Goal: Task Accomplishment & Management: Manage account settings

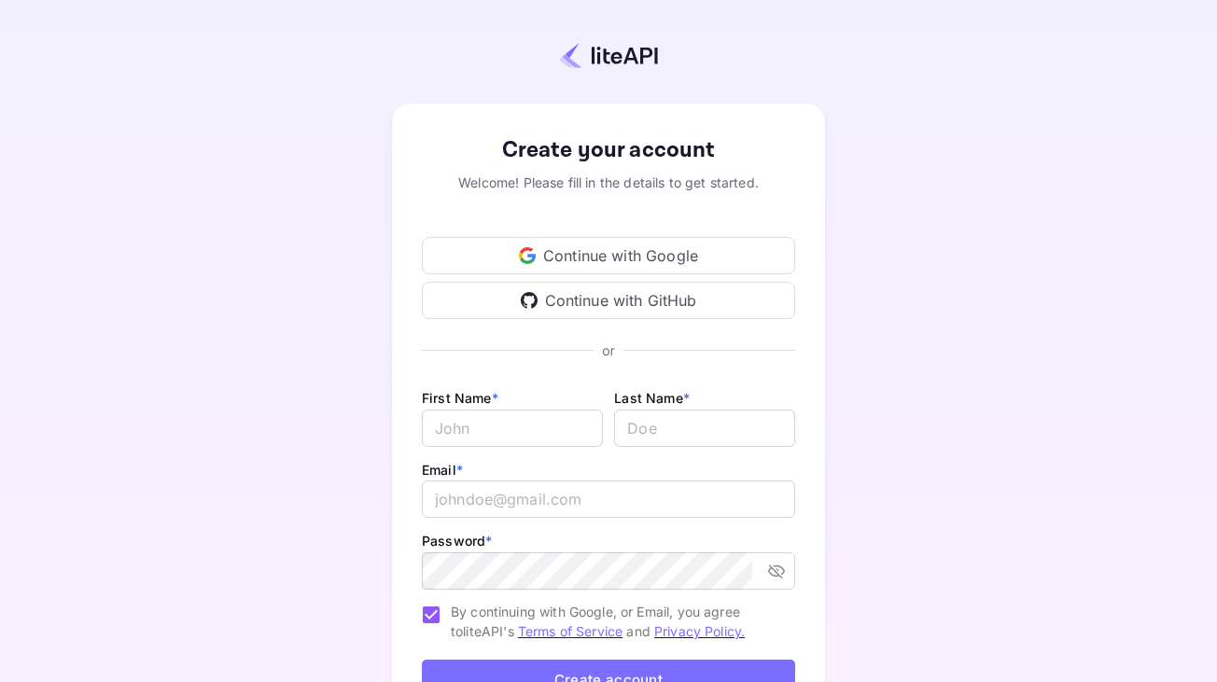
click at [617, 250] on div "Continue with Google" at bounding box center [608, 255] width 373 height 37
click at [562, 256] on div "Continue with Google" at bounding box center [608, 255] width 373 height 37
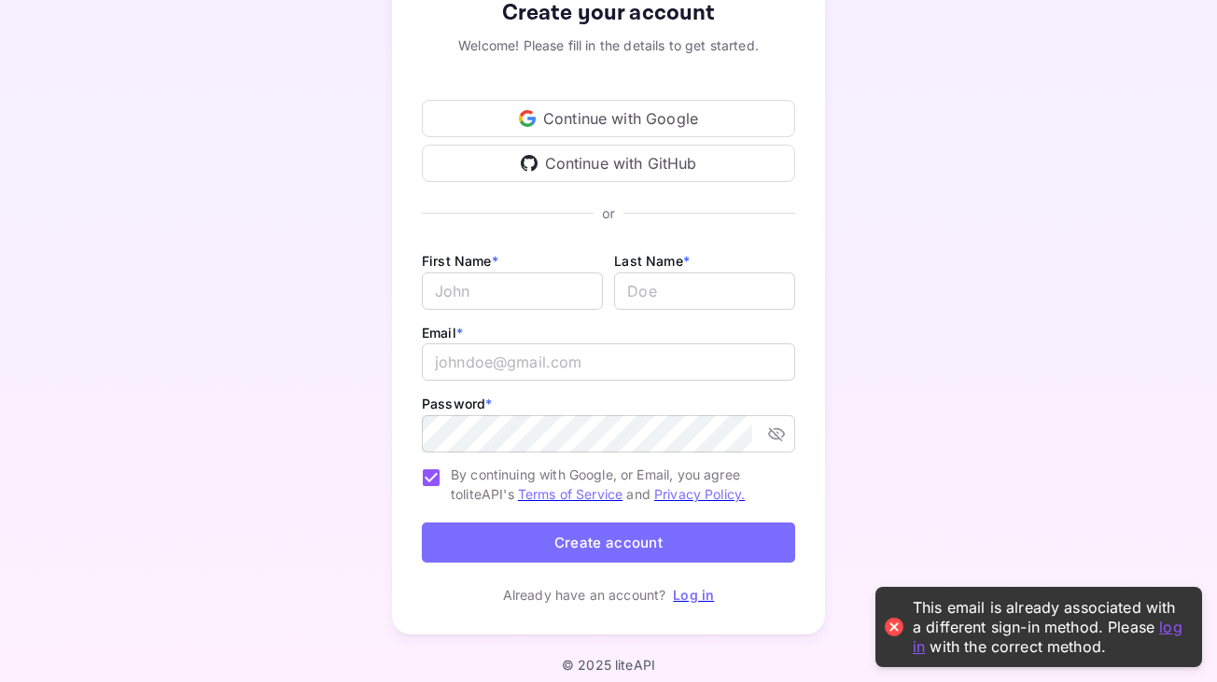
scroll to position [128, 0]
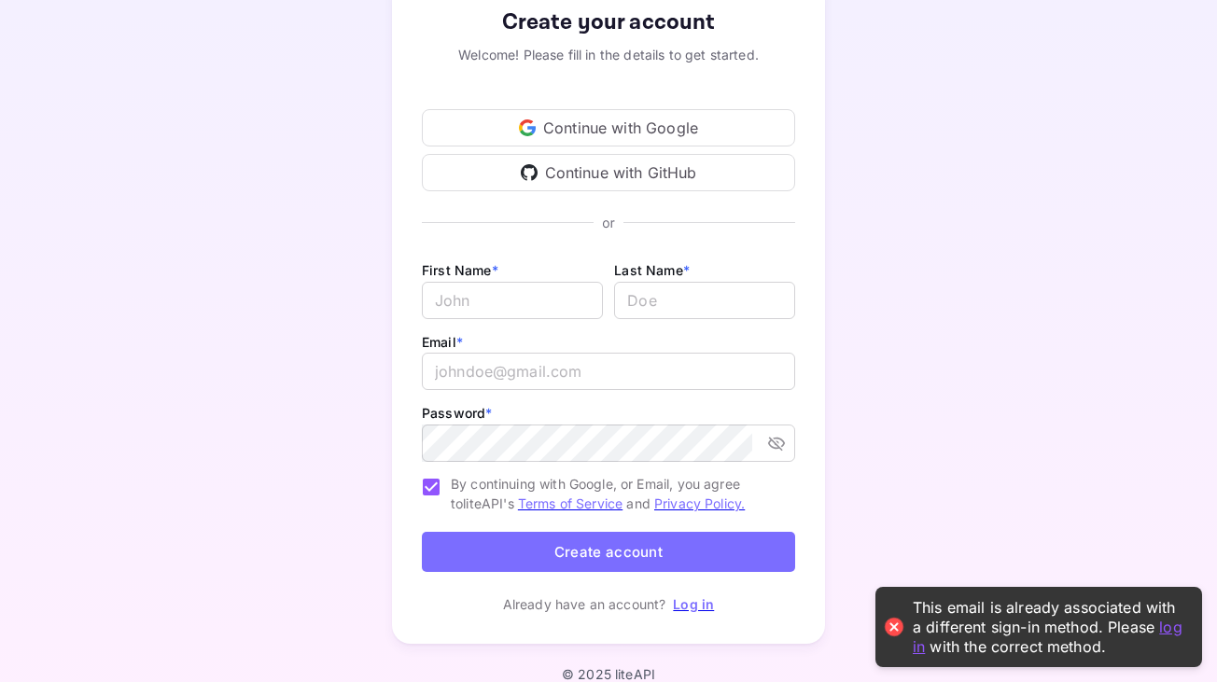
click at [696, 604] on link "Log in" at bounding box center [693, 604] width 41 height 16
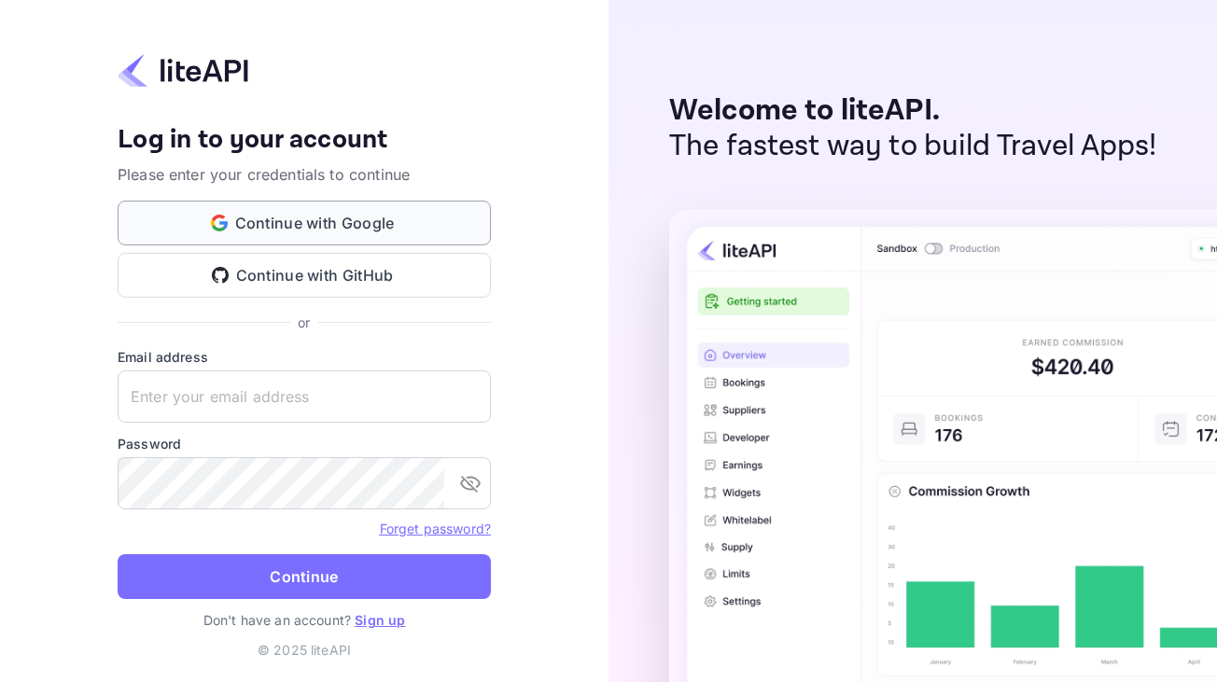
click at [395, 234] on button "Continue with Google" at bounding box center [304, 223] width 373 height 45
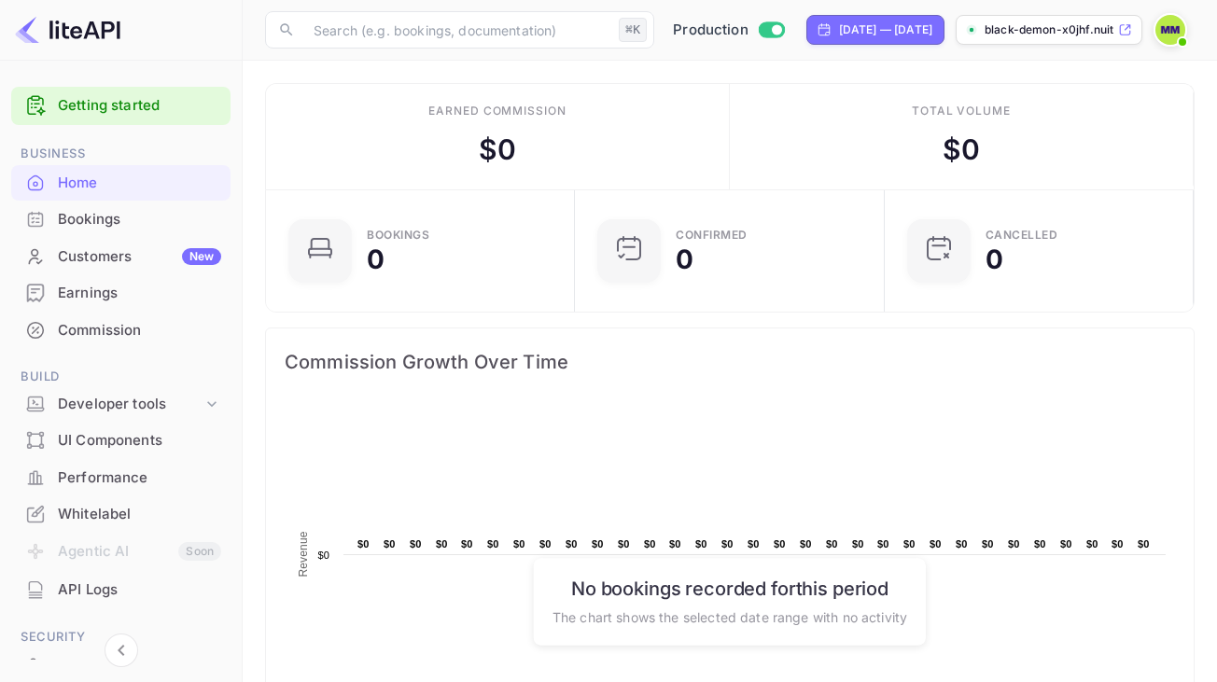
scroll to position [303, 298]
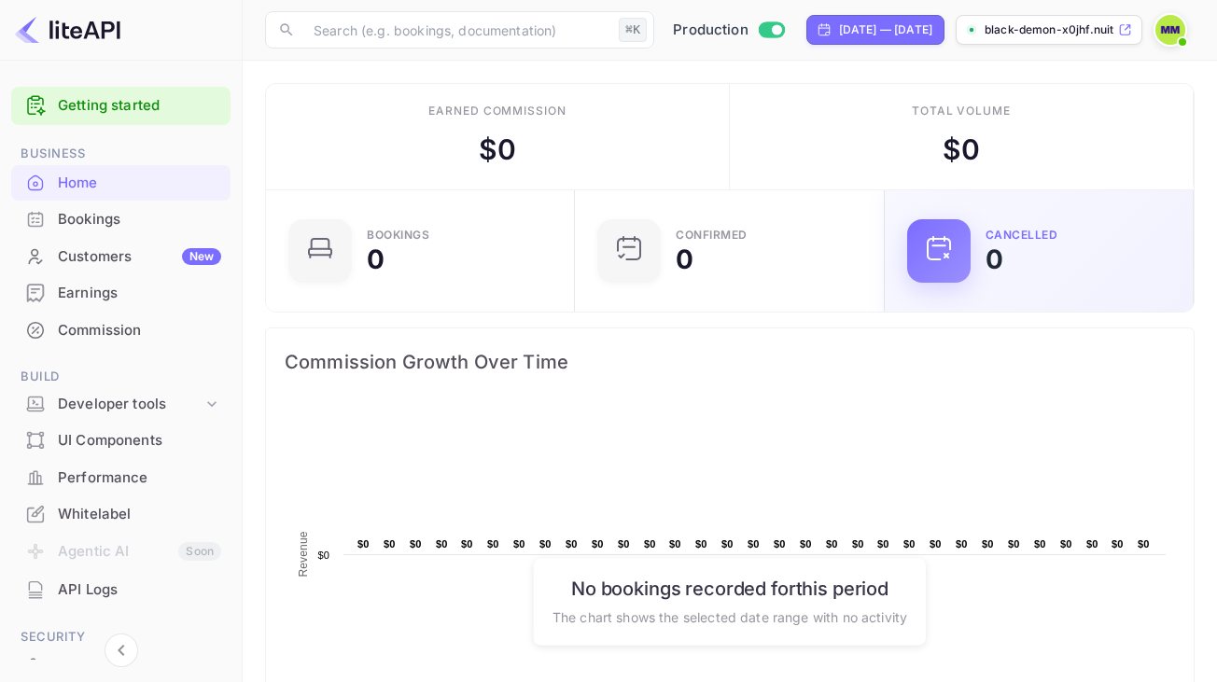
click at [1172, 30] on img at bounding box center [1170, 30] width 30 height 30
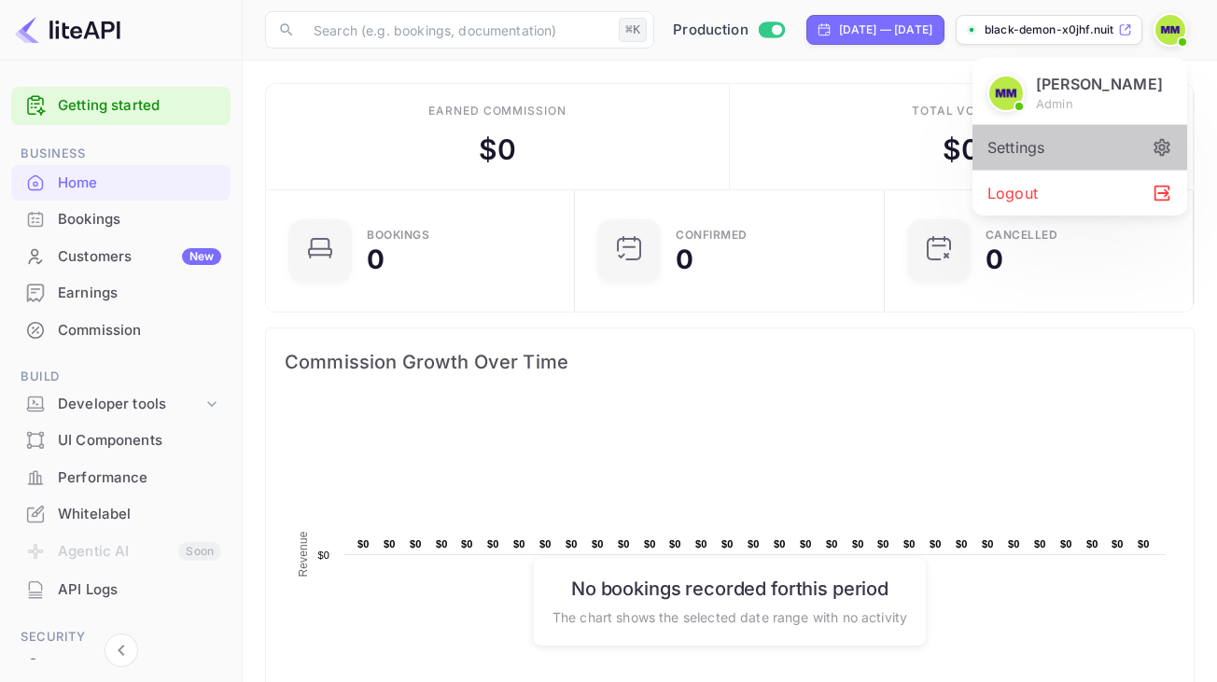
click at [1124, 150] on div "Settings" at bounding box center [1079, 147] width 215 height 45
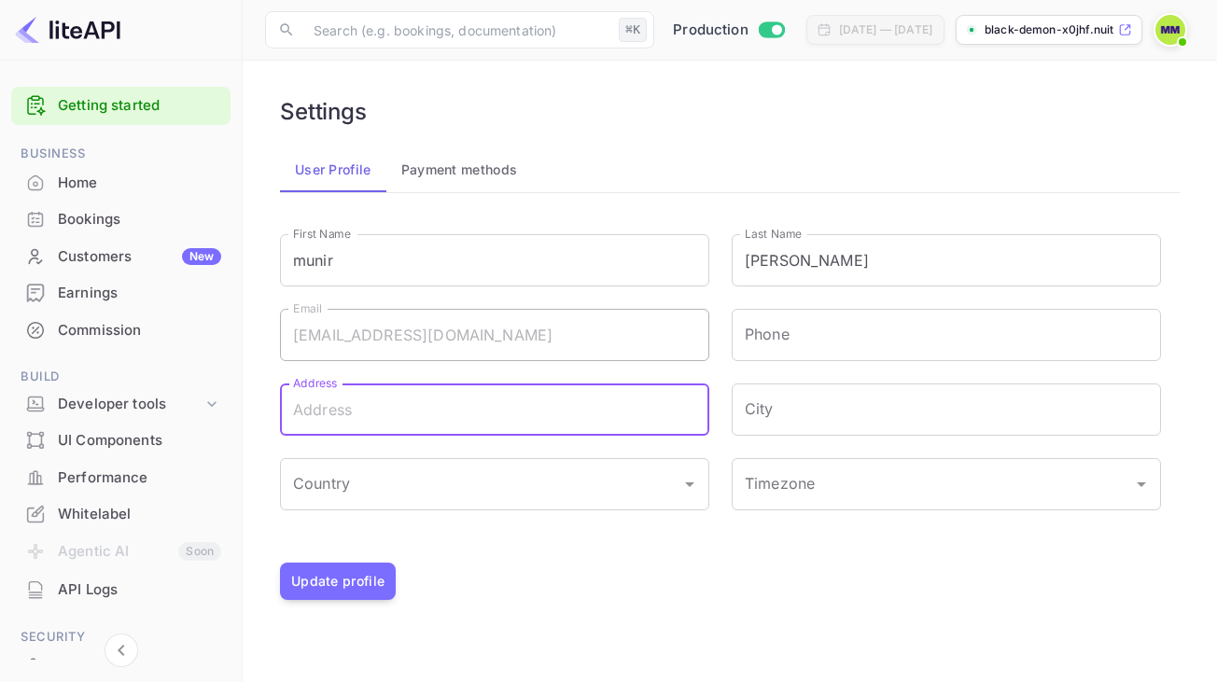
click at [415, 415] on input "Address" at bounding box center [494, 409] width 429 height 52
type input "harar"
type input "[PHONE_NUMBER]"
type input "Harar"
type input "[GEOGRAPHIC_DATA]"
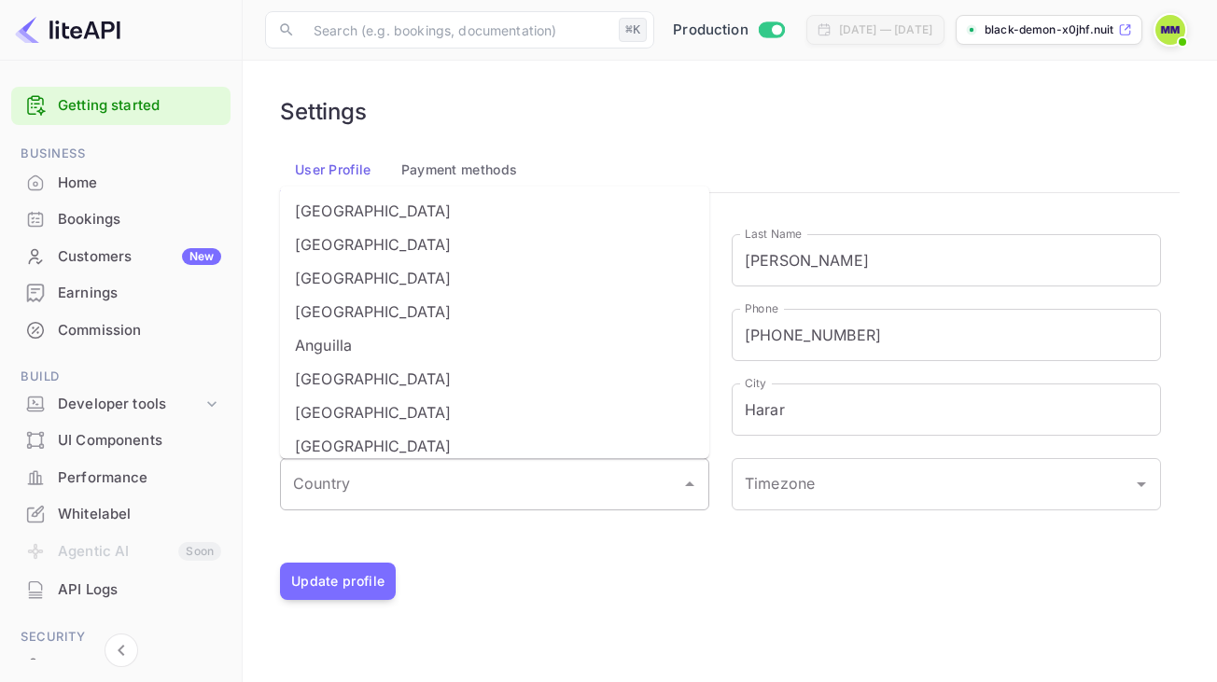
type input "harare"
click at [414, 479] on input "Country" at bounding box center [480, 484] width 384 height 35
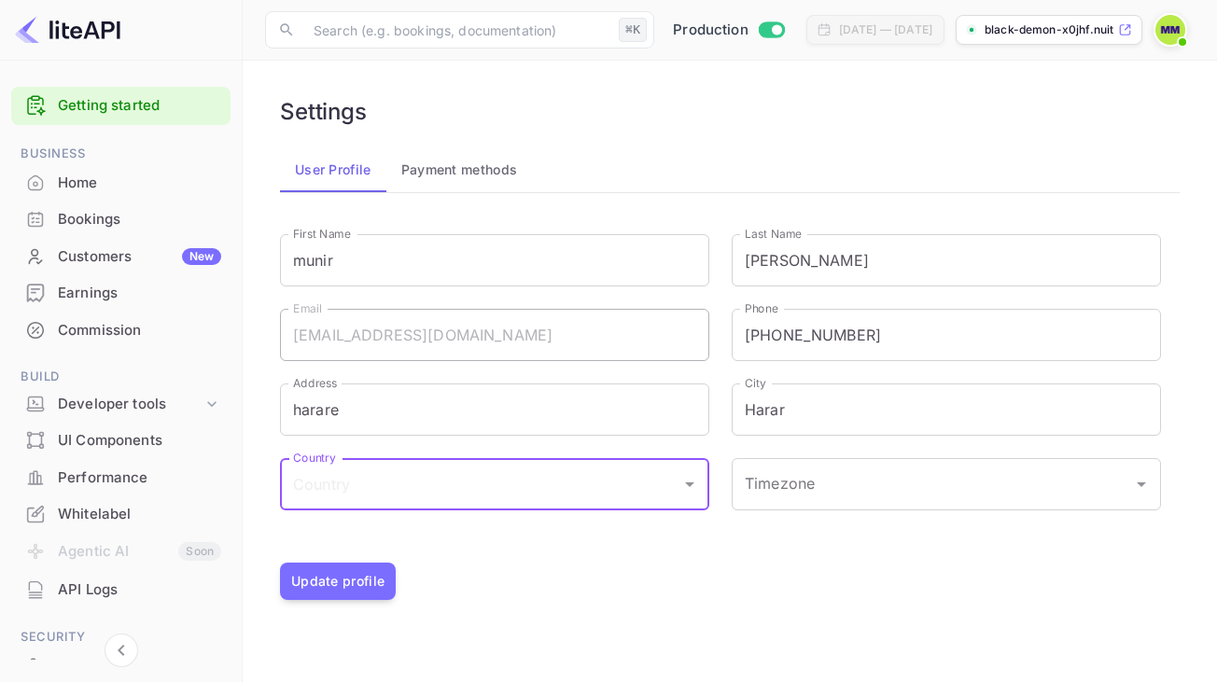
type input "[GEOGRAPHIC_DATA]"
click at [414, 547] on li "[GEOGRAPHIC_DATA]" at bounding box center [494, 536] width 429 height 34
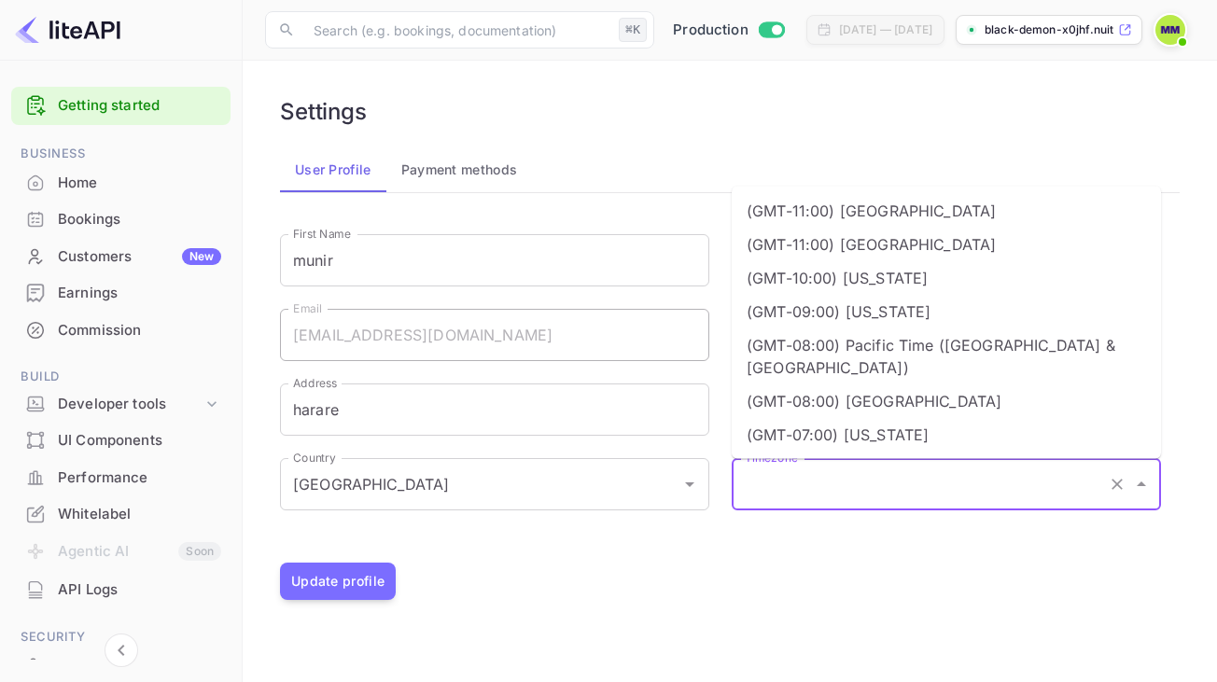
click at [823, 493] on input "Timezone" at bounding box center [920, 484] width 360 height 35
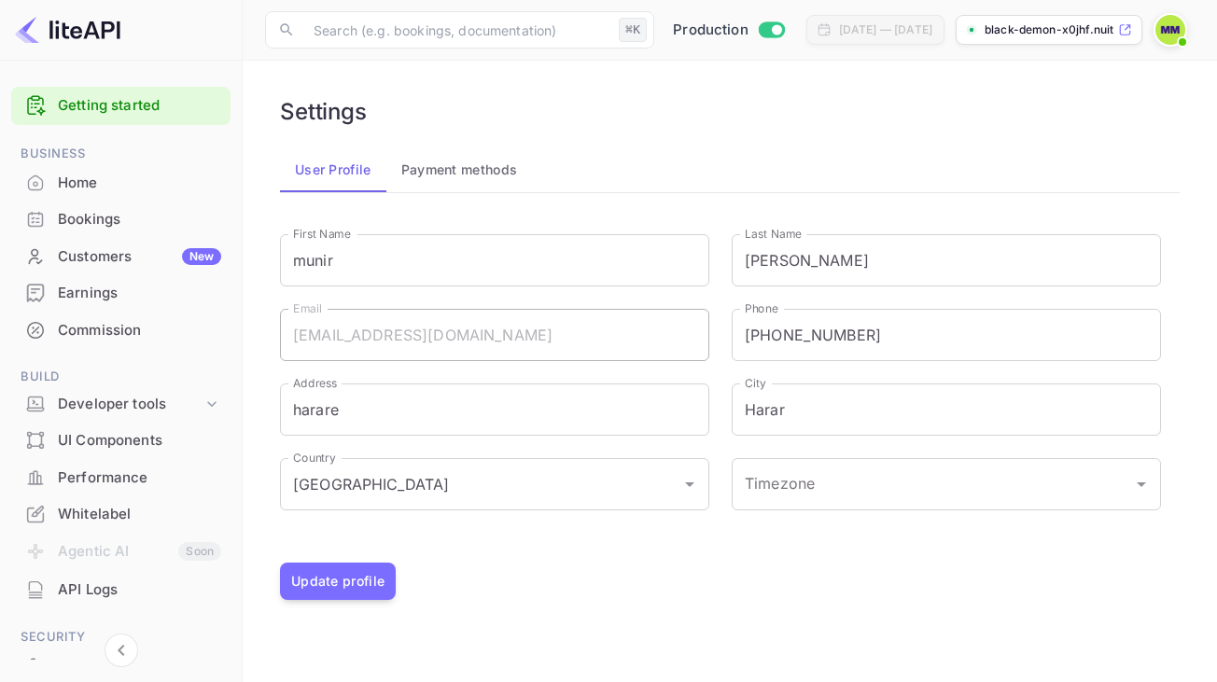
click at [791, 569] on div "Update profile" at bounding box center [729, 581] width 899 height 37
click at [480, 178] on button "Payment methods" at bounding box center [459, 169] width 146 height 45
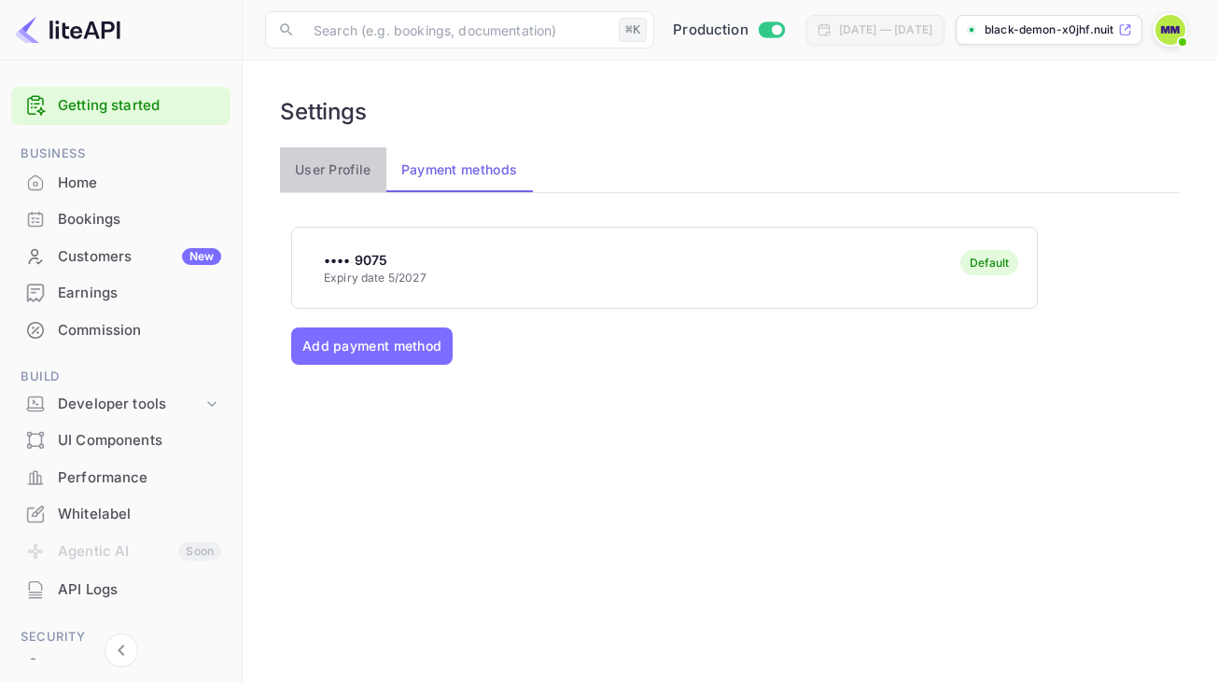
click at [315, 177] on button "User Profile" at bounding box center [333, 169] width 106 height 45
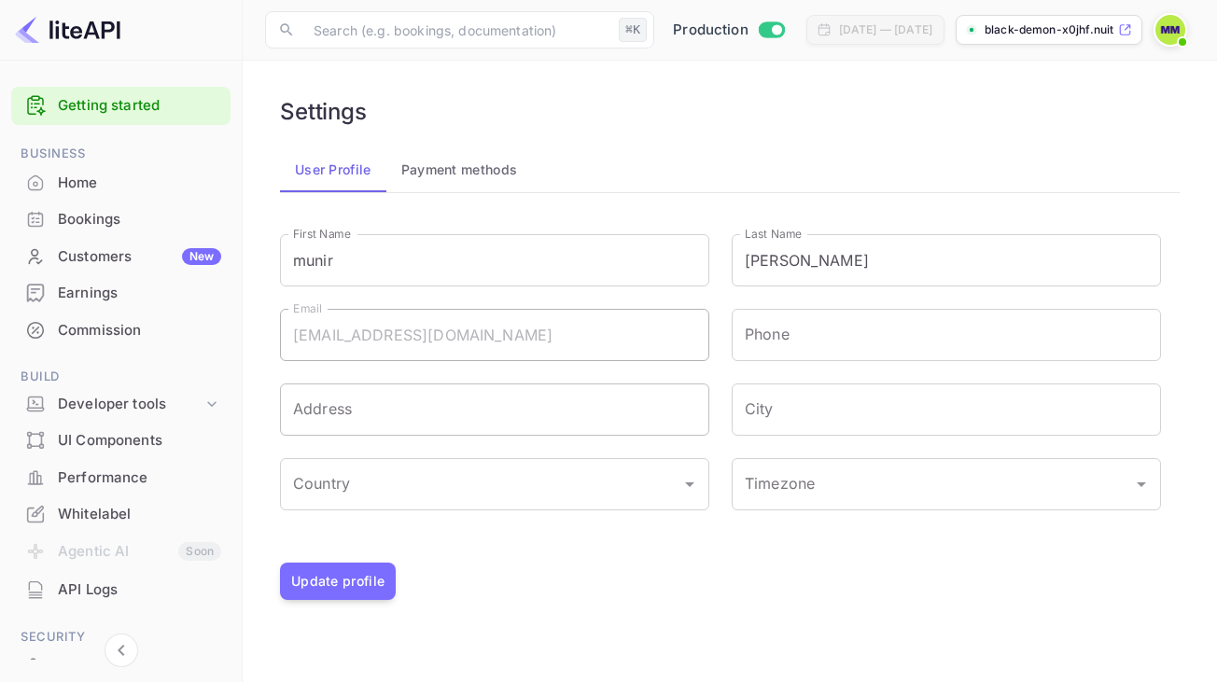
click at [391, 421] on input "Address" at bounding box center [494, 409] width 429 height 52
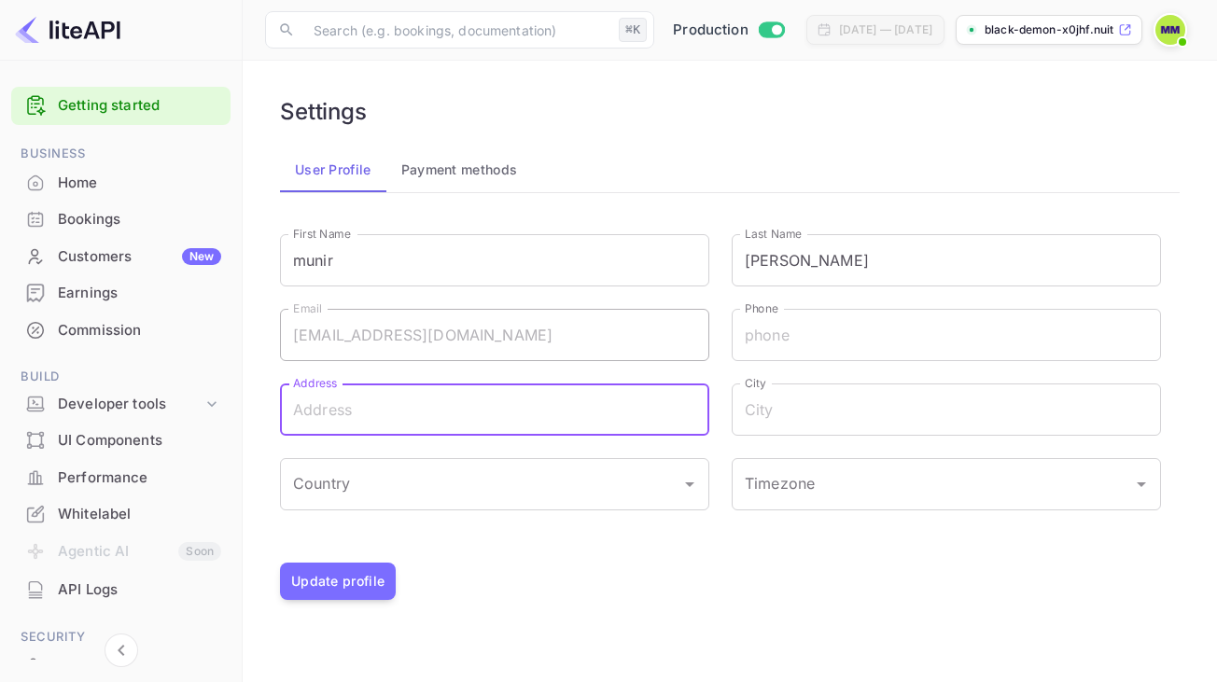
type input "harar"
type input "[PHONE_NUMBER]"
type input "Harar"
type input "[GEOGRAPHIC_DATA]"
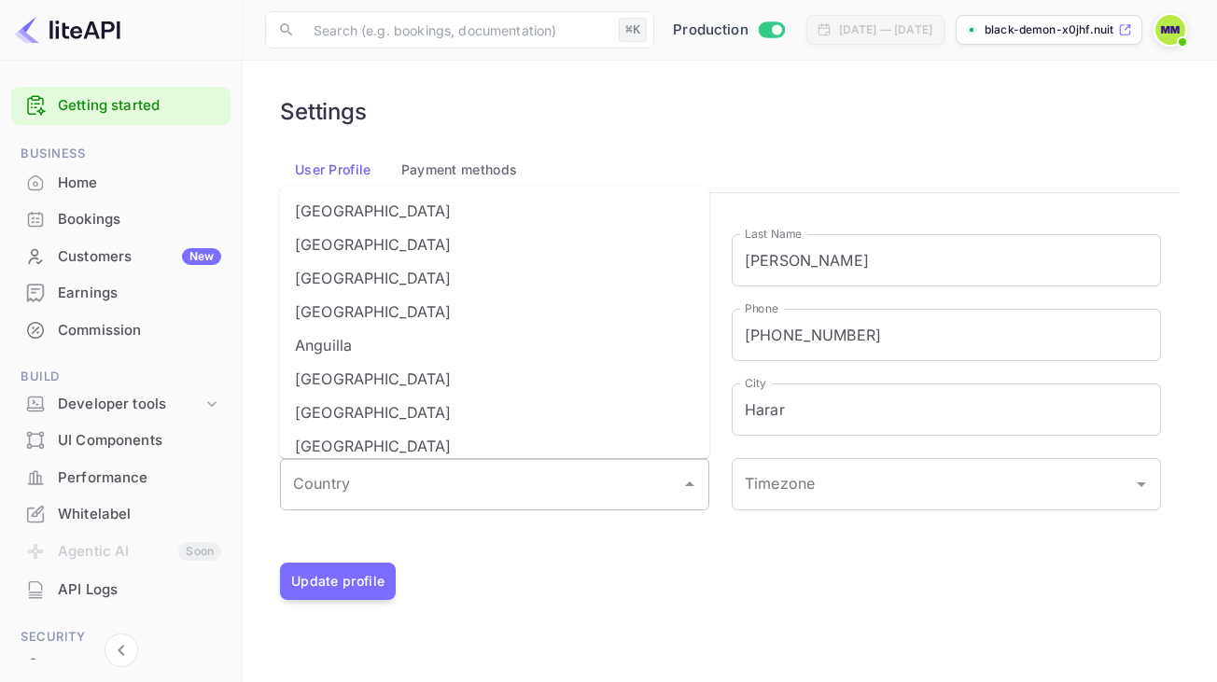
click at [421, 482] on input "Country" at bounding box center [480, 484] width 384 height 35
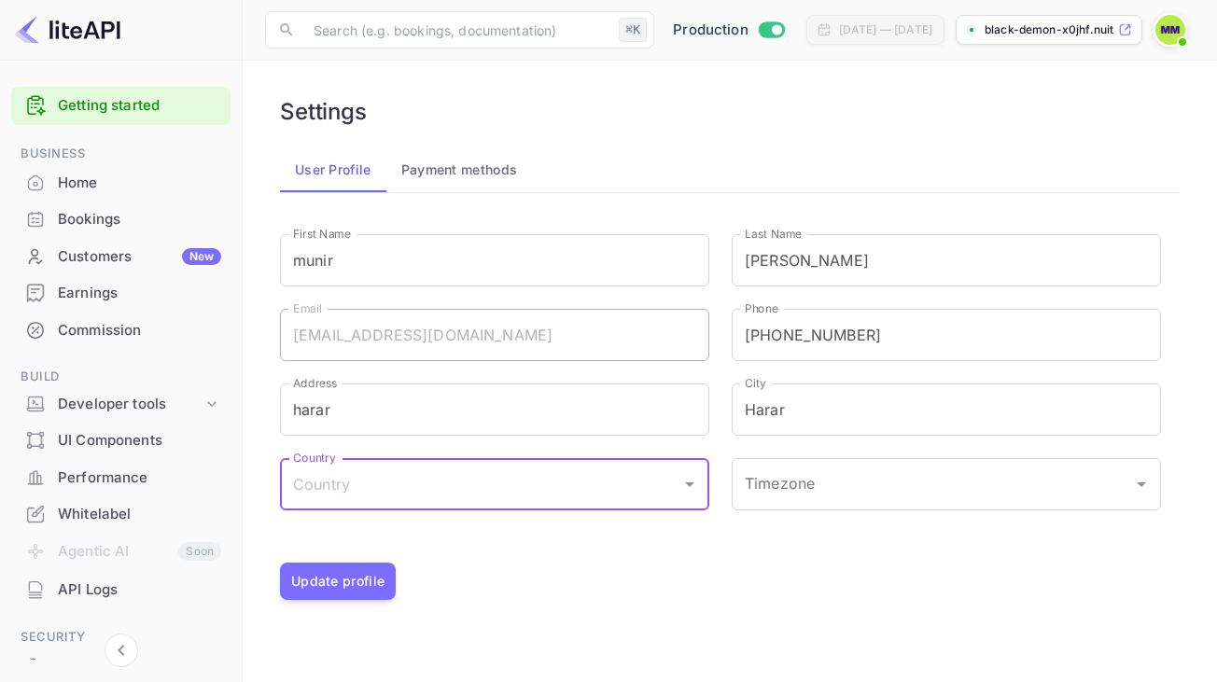
type input "[GEOGRAPHIC_DATA]"
click at [445, 523] on li "[GEOGRAPHIC_DATA]" at bounding box center [494, 536] width 429 height 34
click at [342, 571] on button "Update profile" at bounding box center [338, 581] width 116 height 37
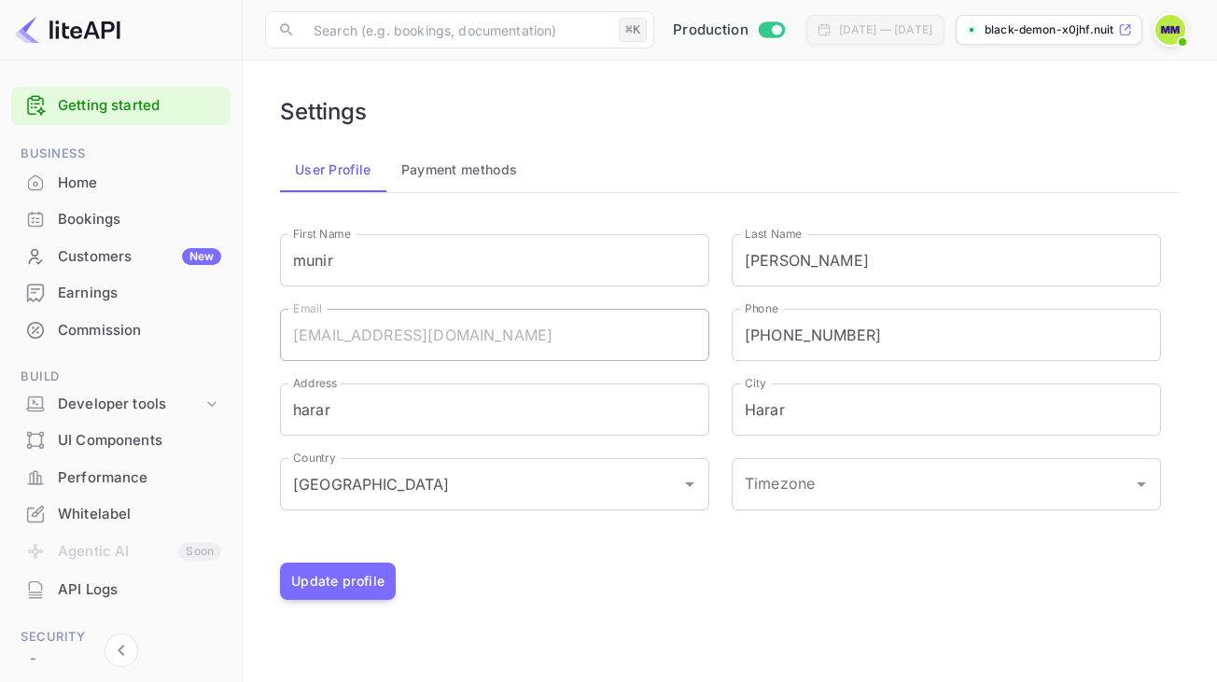
click at [456, 175] on button "Payment methods" at bounding box center [459, 169] width 146 height 45
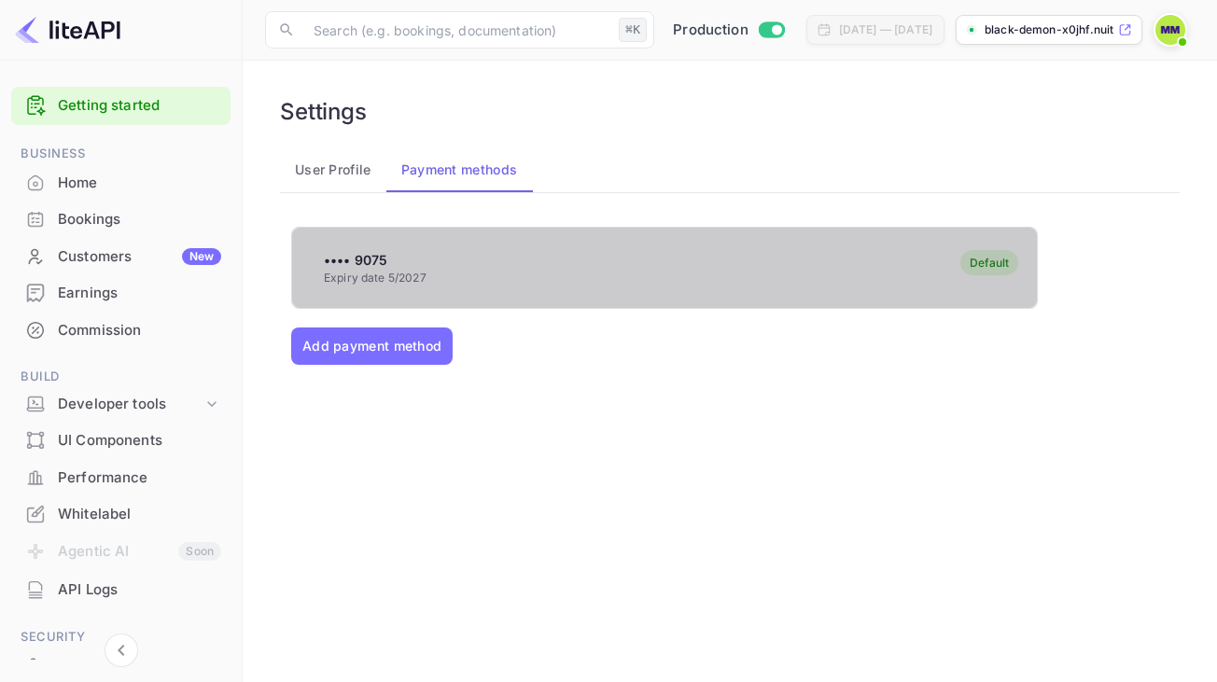
click at [405, 253] on p "•••• 9075" at bounding box center [375, 260] width 103 height 20
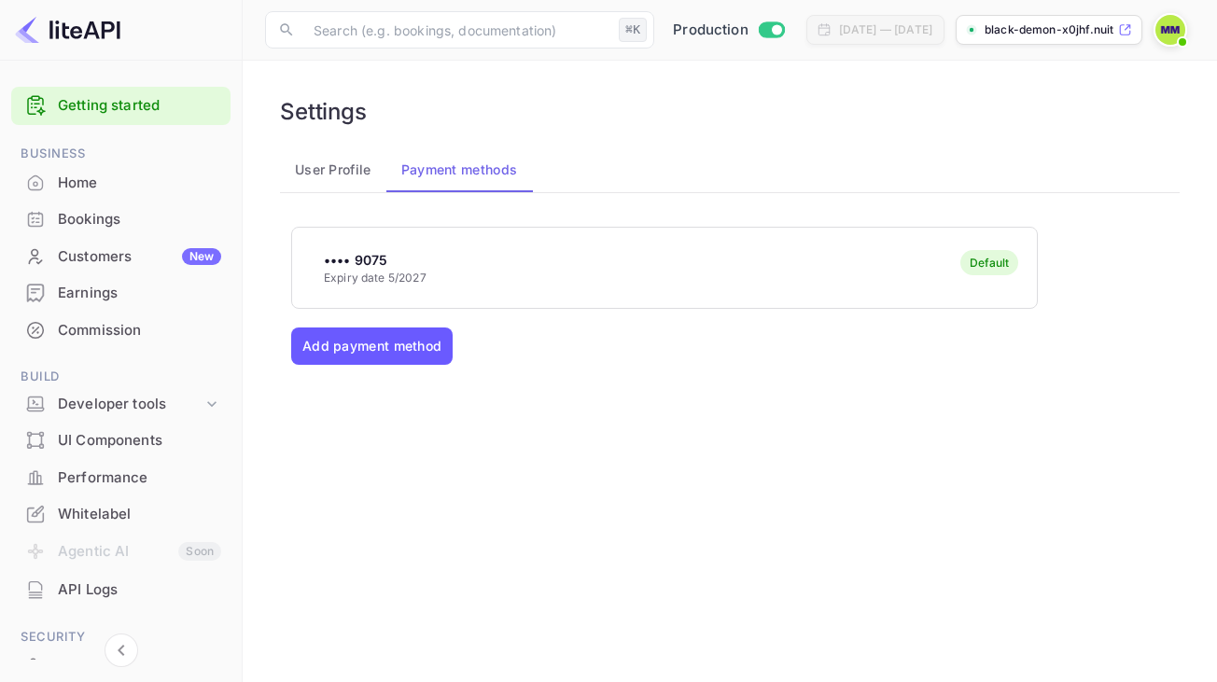
click at [399, 348] on button "Add payment method" at bounding box center [371, 345] width 161 height 37
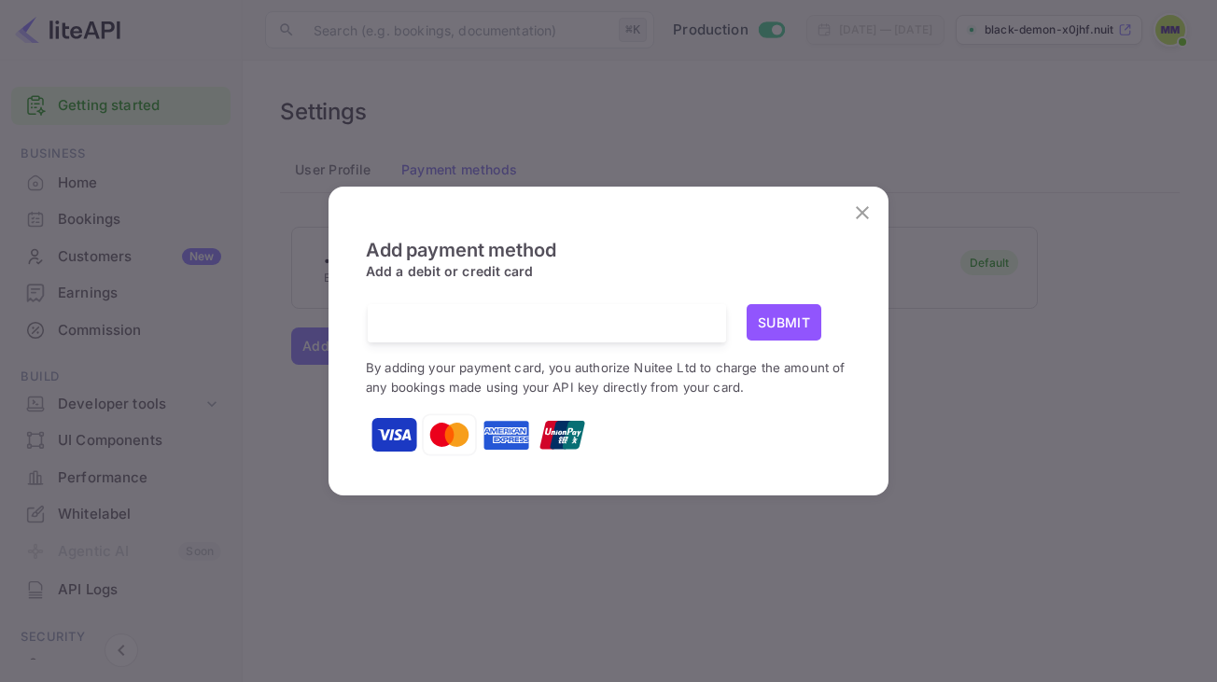
click at [787, 552] on div "Add payment method Add a debit or credit card Submit By adding your payment car…" at bounding box center [608, 341] width 1217 height 682
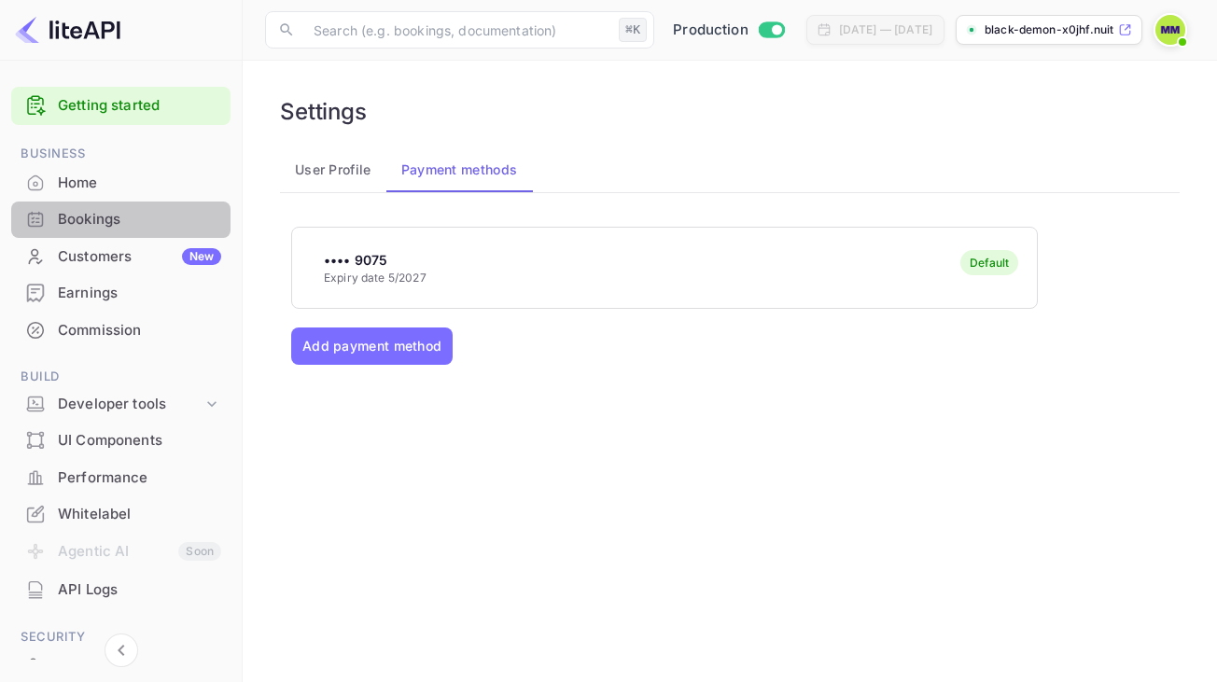
click at [121, 214] on div "Bookings" at bounding box center [139, 219] width 163 height 21
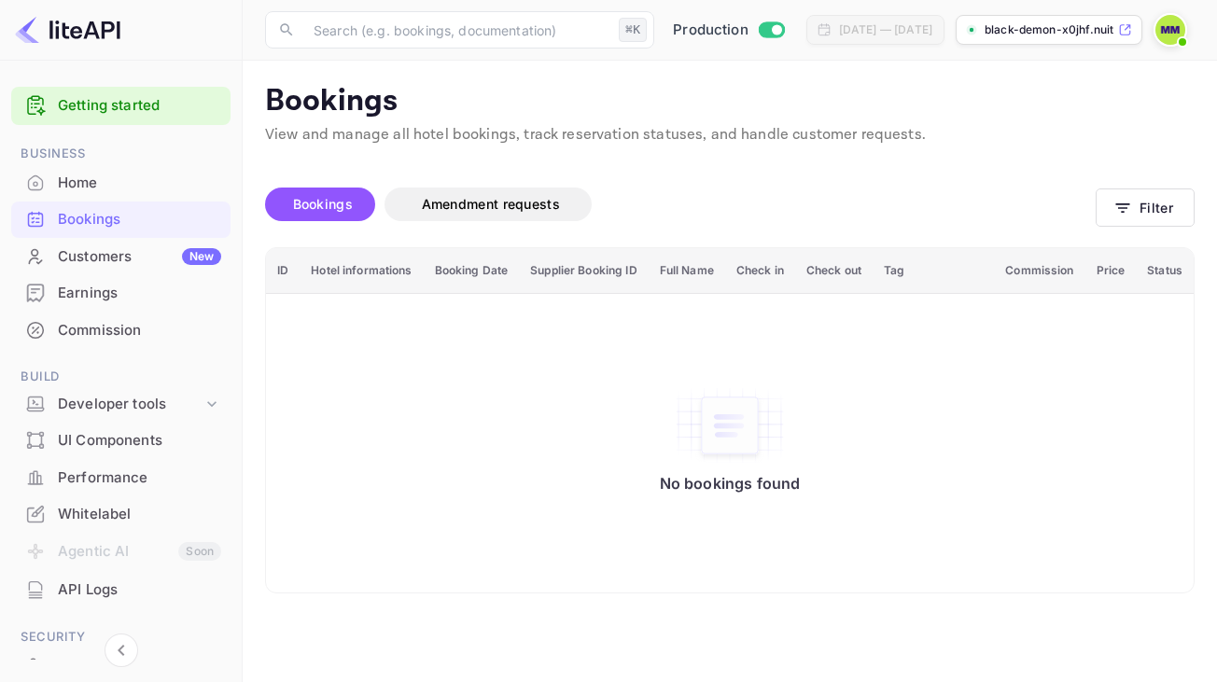
click at [118, 194] on div "Home" at bounding box center [120, 183] width 219 height 36
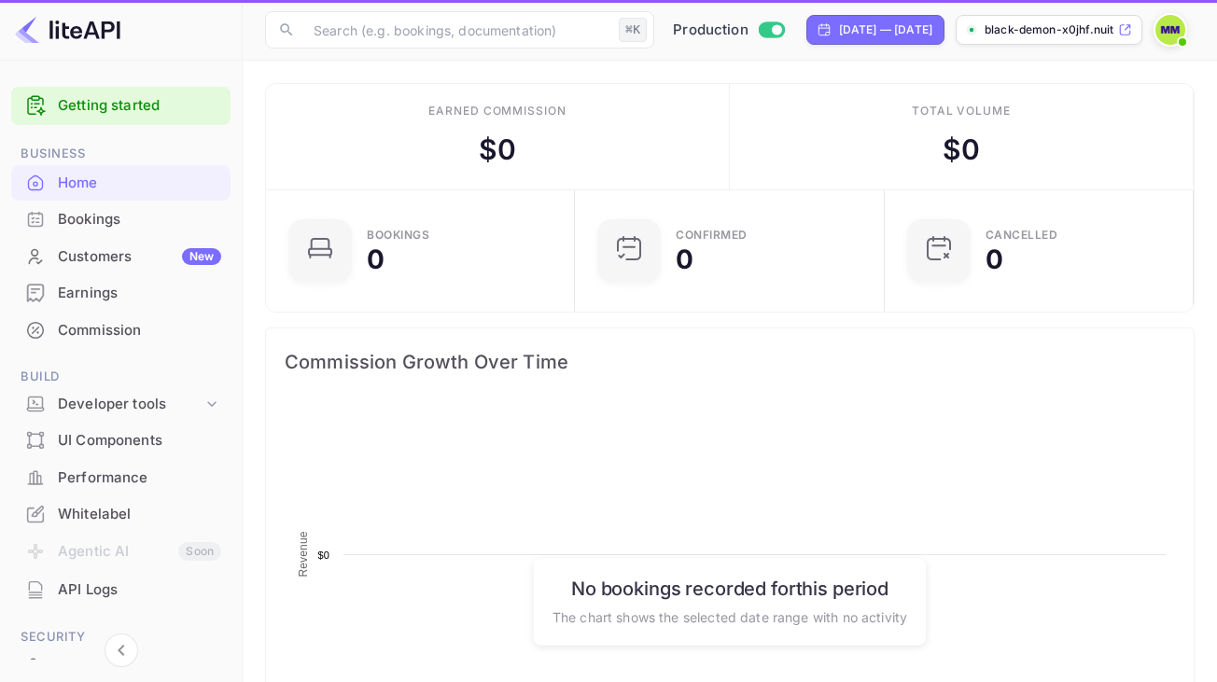
scroll to position [303, 298]
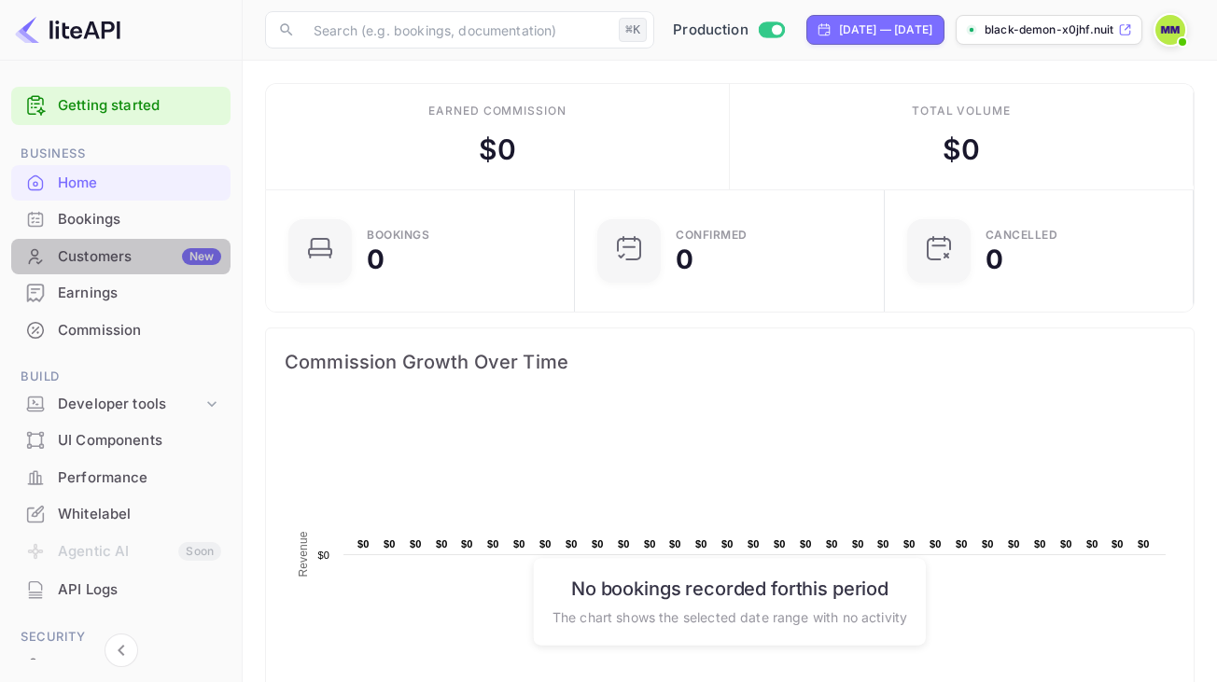
click at [119, 246] on div "Customers New" at bounding box center [139, 256] width 163 height 21
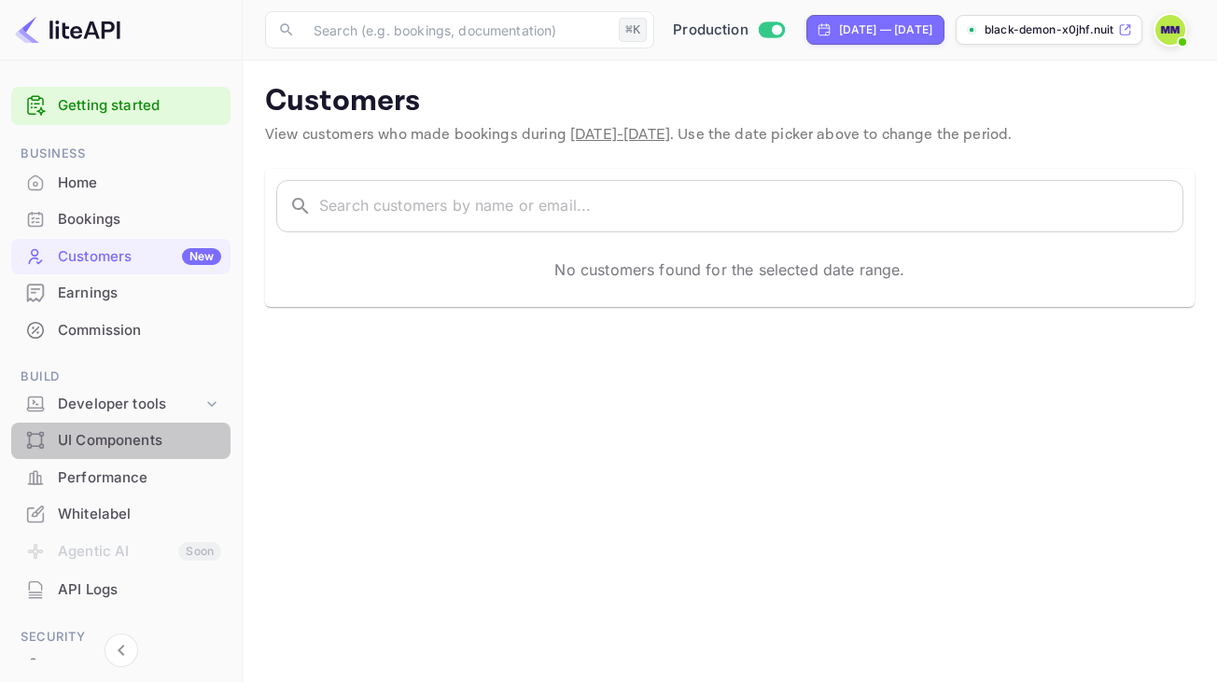
click at [160, 432] on div "UI Components" at bounding box center [139, 440] width 163 height 21
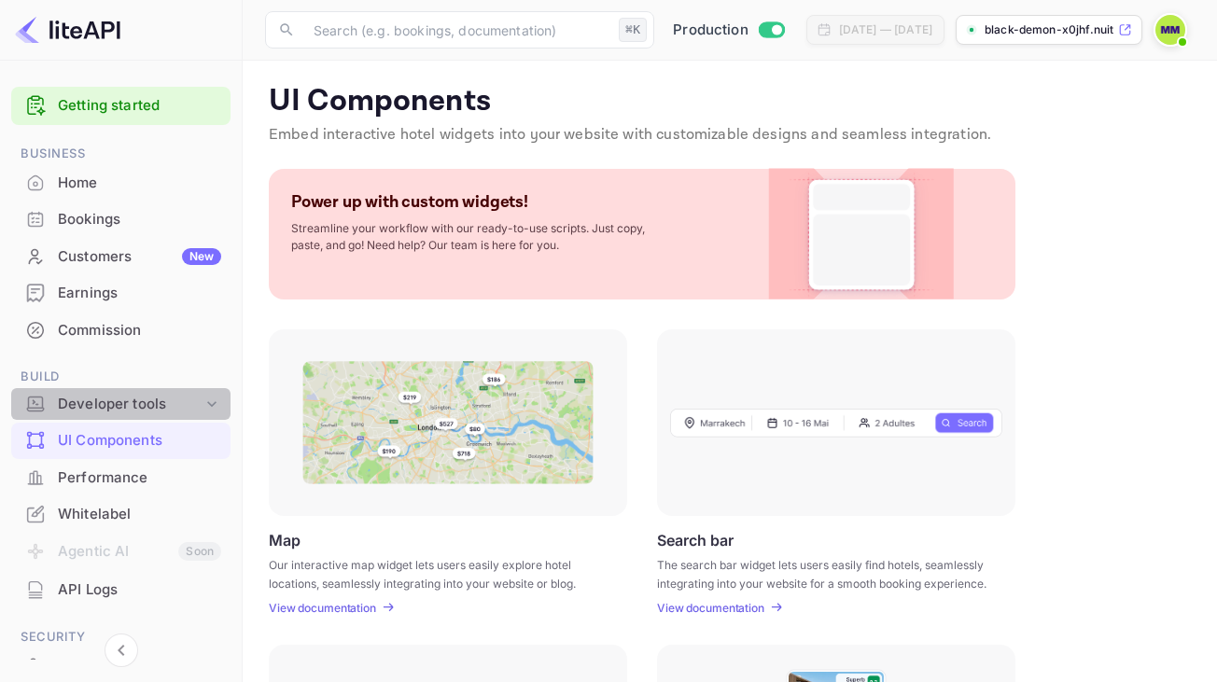
click at [155, 397] on div "Developer tools" at bounding box center [130, 404] width 145 height 21
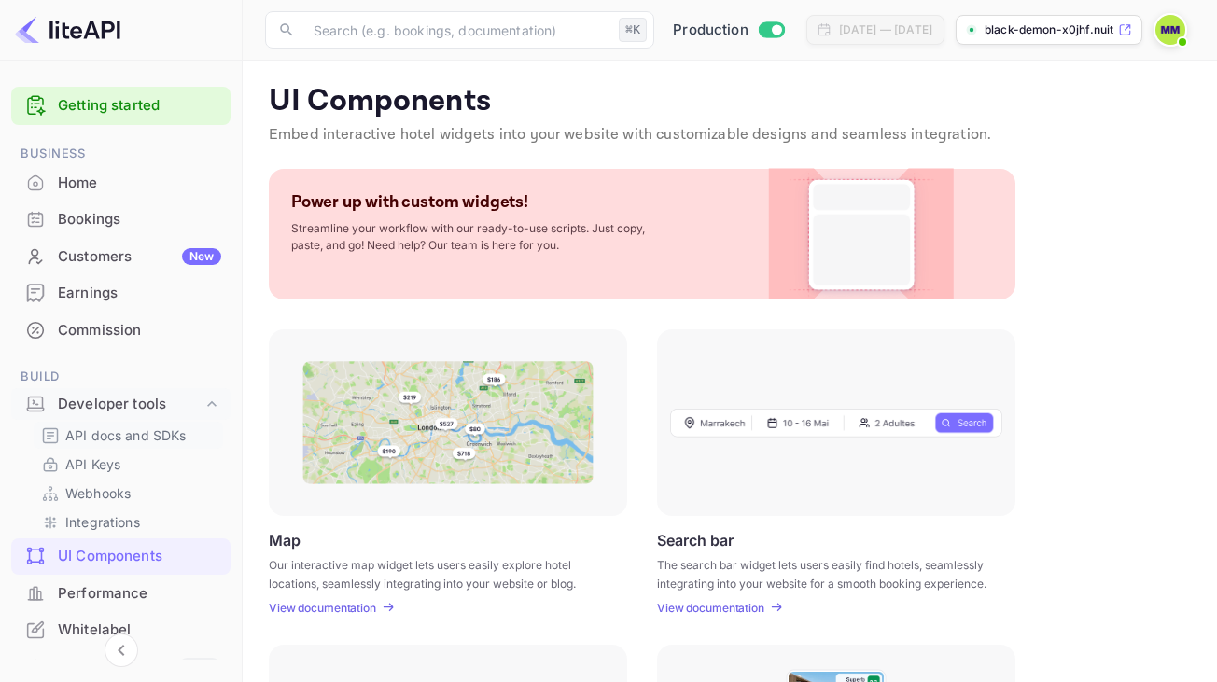
click at [153, 439] on p "API docs and SDKs" at bounding box center [125, 435] width 121 height 20
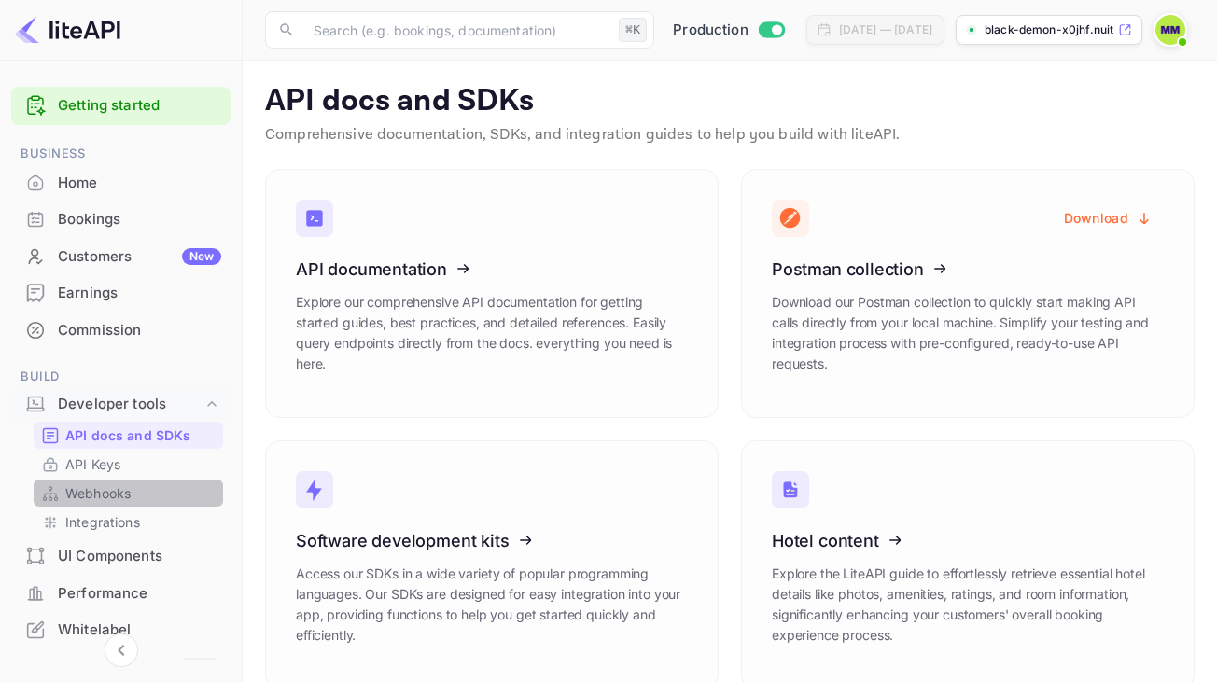
click at [156, 483] on link "Webhooks" at bounding box center [128, 493] width 174 height 20
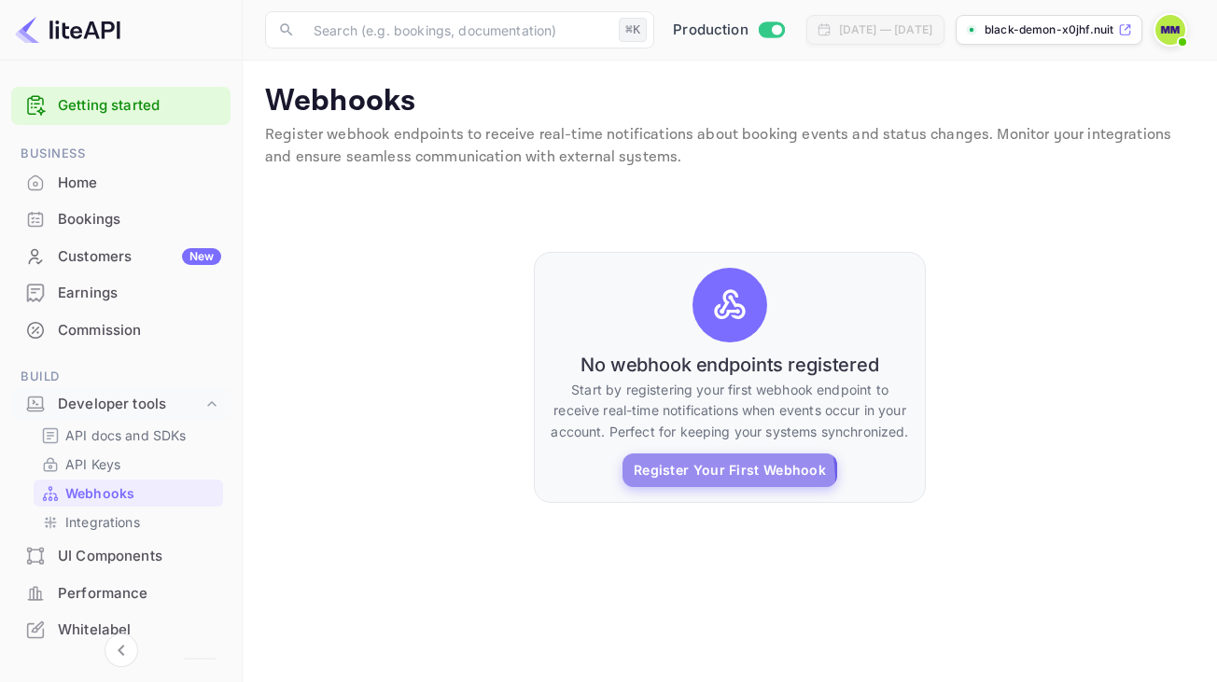
click at [670, 481] on button "Register Your First Webhook" at bounding box center [729, 470] width 215 height 34
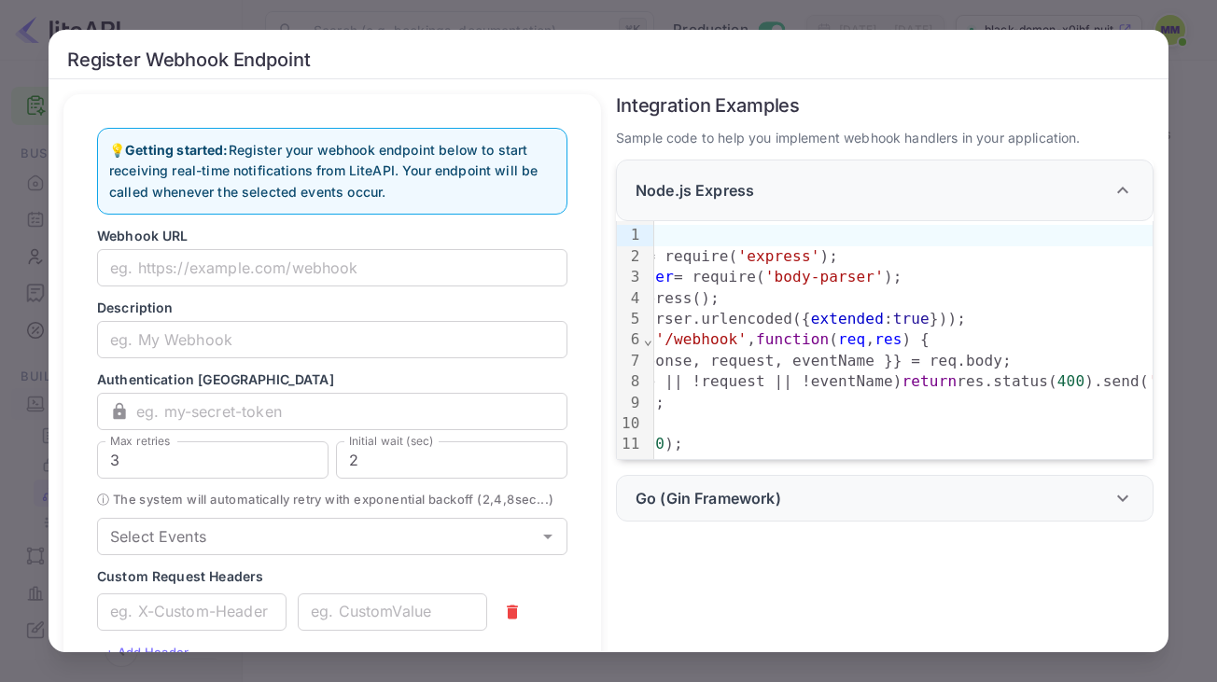
scroll to position [0, 170]
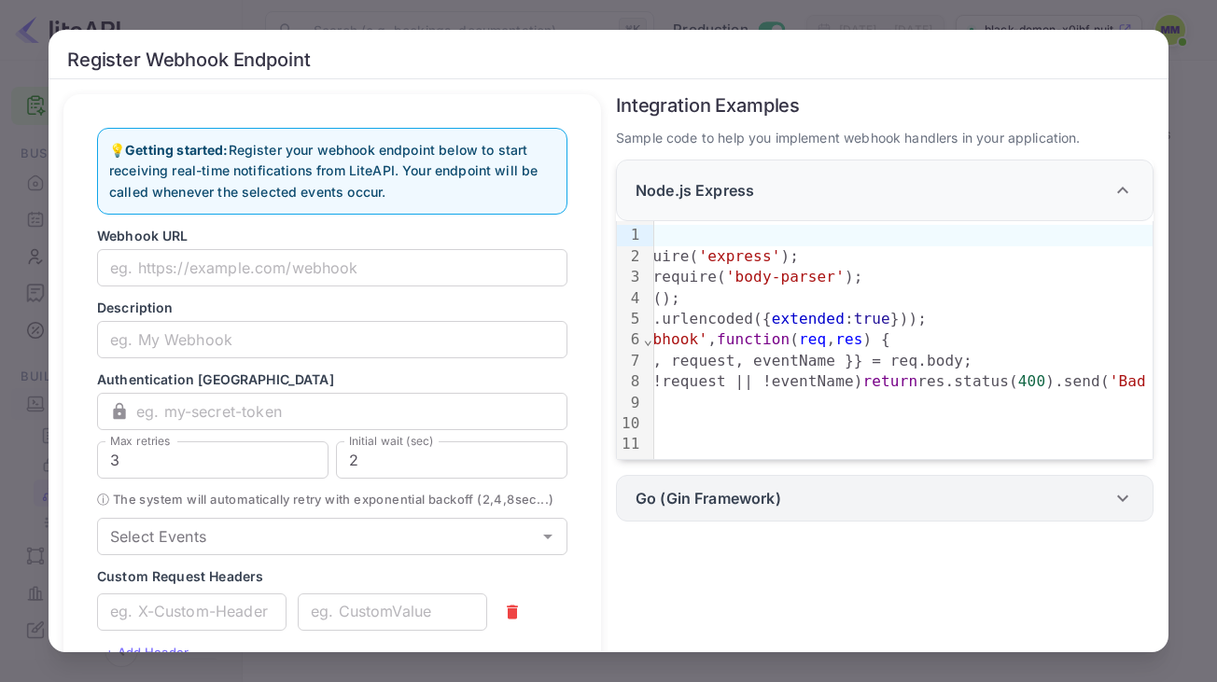
click at [853, 492] on div "Go (Gin Framework)" at bounding box center [873, 498] width 476 height 22
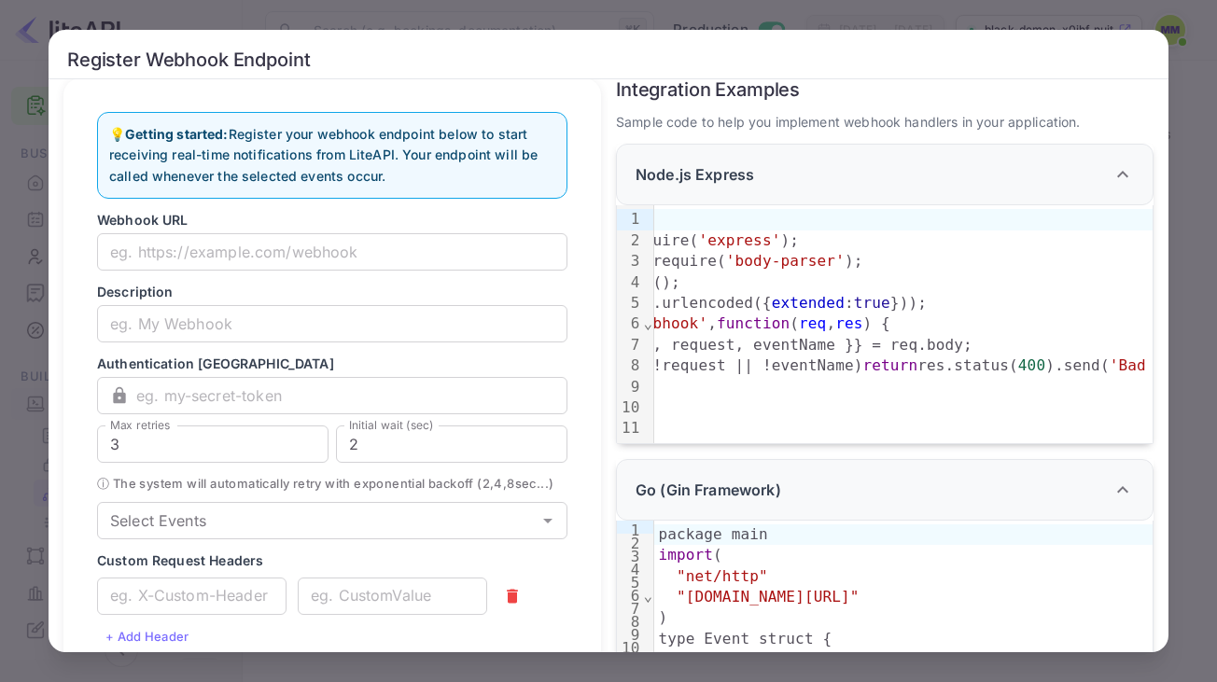
scroll to position [0, 0]
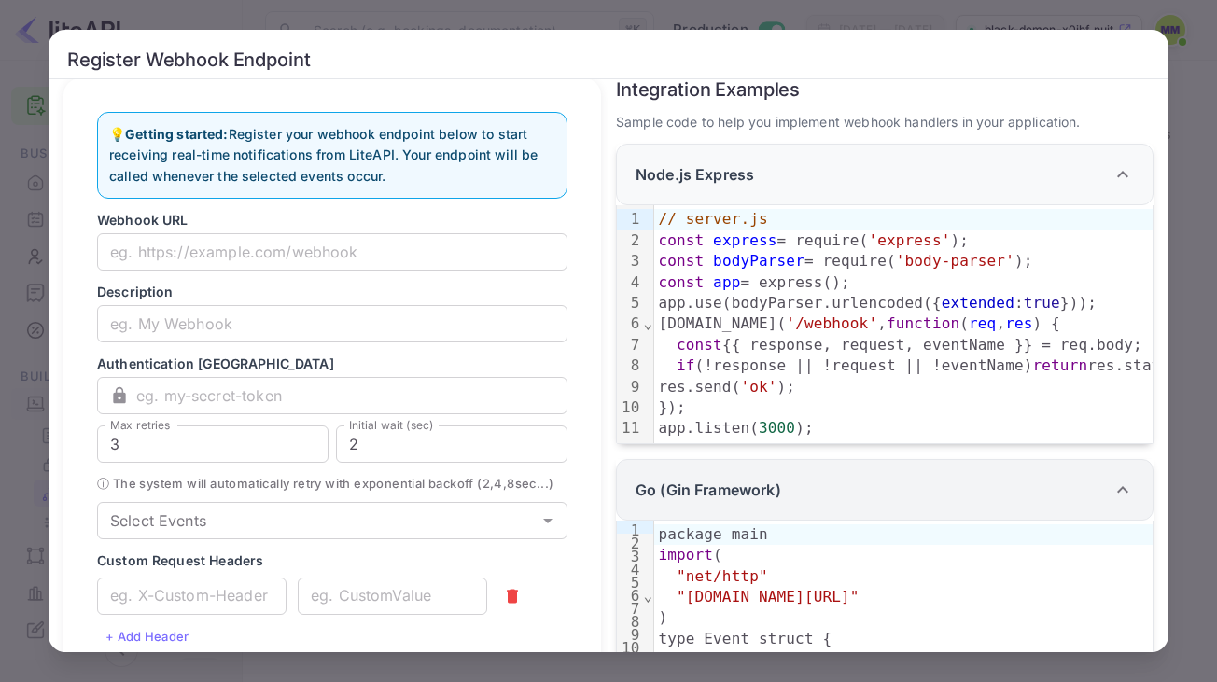
click at [768, 484] on p "Go (Gin Framework)" at bounding box center [708, 490] width 146 height 22
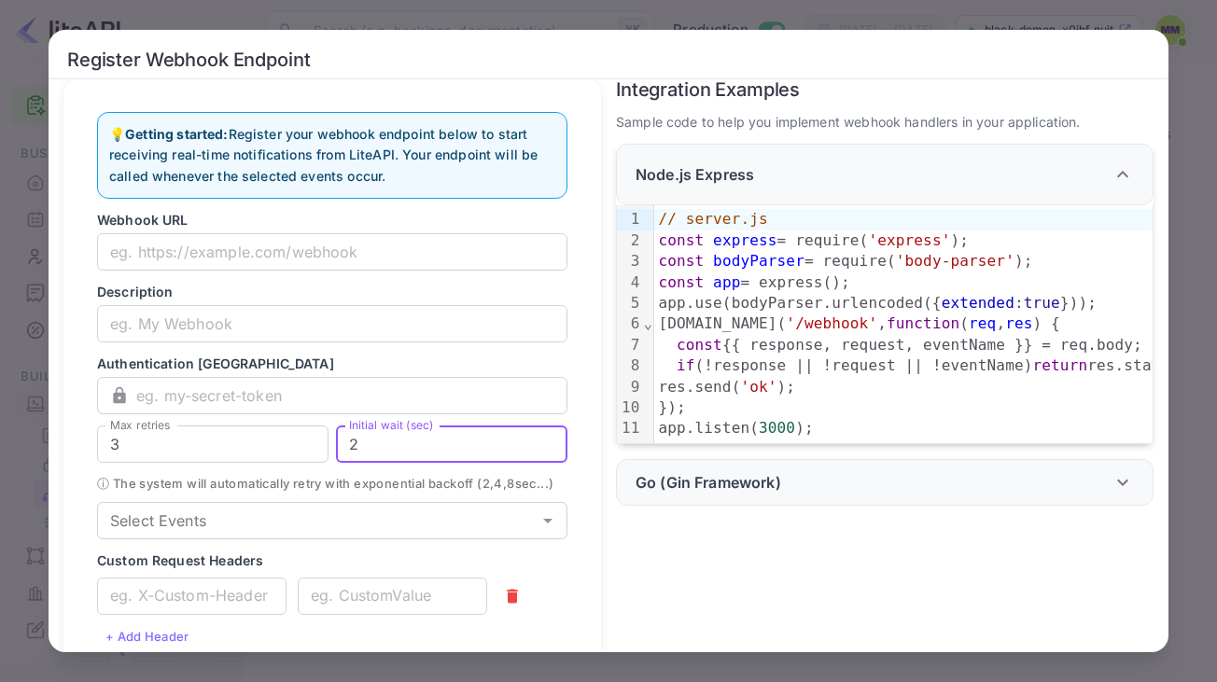
click at [426, 460] on input "2" at bounding box center [451, 443] width 231 height 37
click at [1130, 22] on div "Register Webhook Endpoint Your personal information has been changed successful…" at bounding box center [608, 341] width 1217 height 682
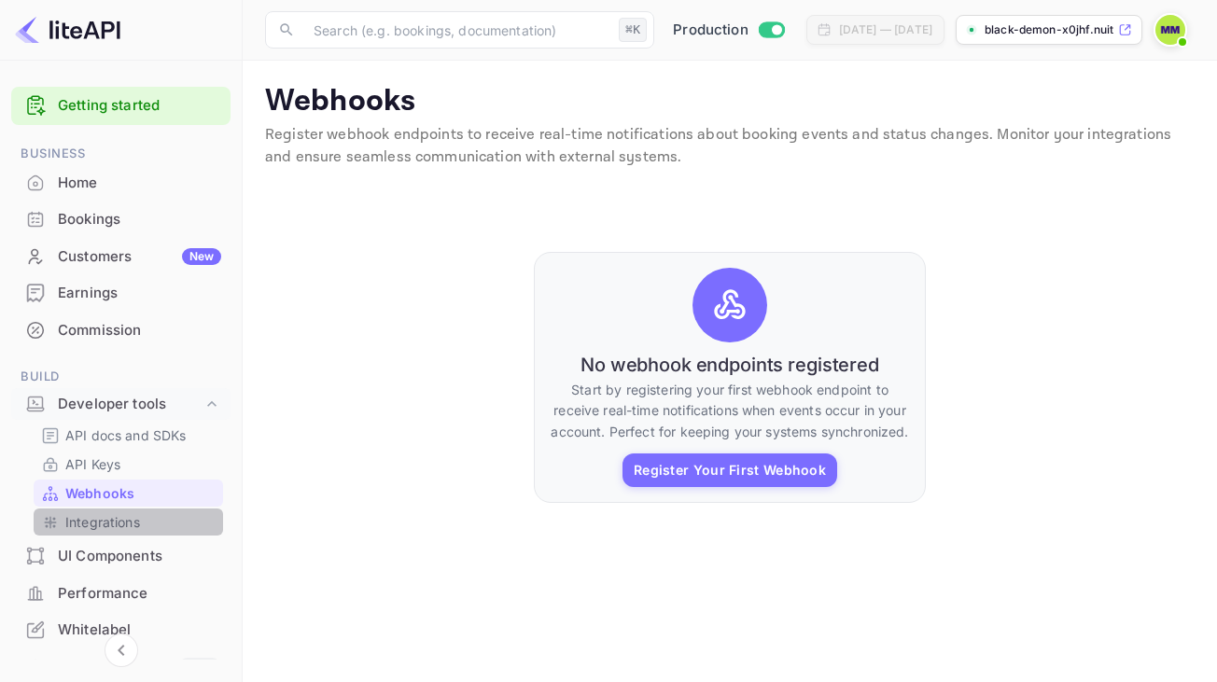
click at [132, 514] on p "Integrations" at bounding box center [102, 522] width 75 height 20
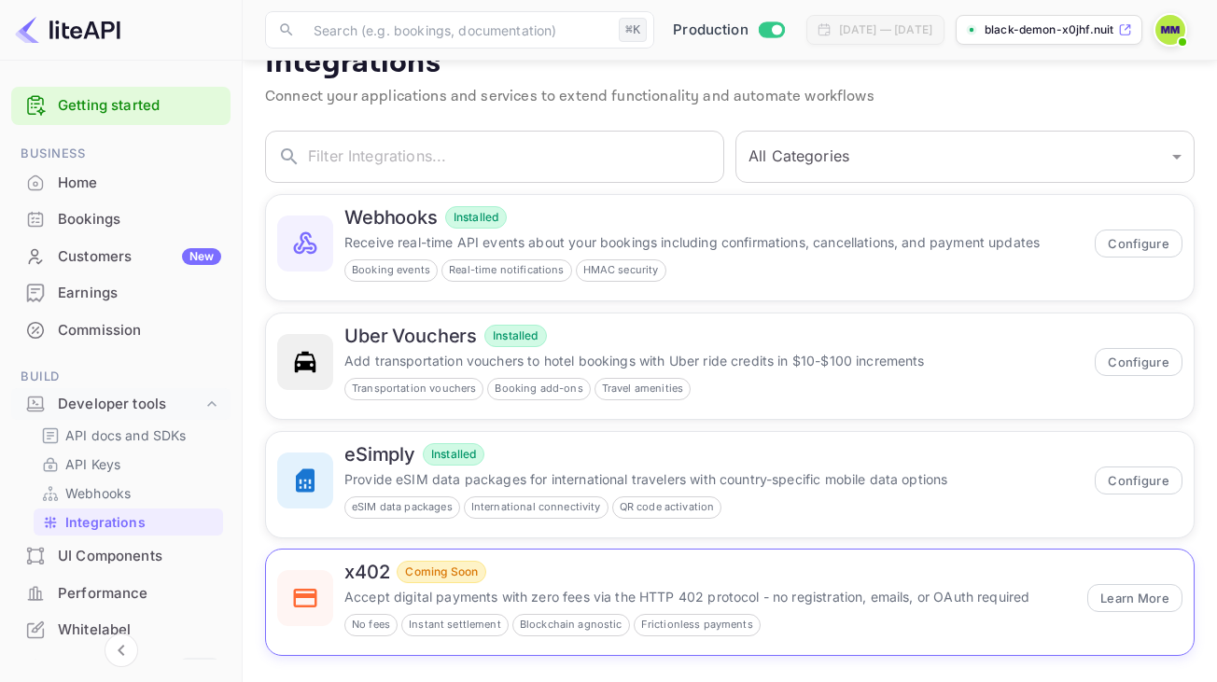
scroll to position [43, 0]
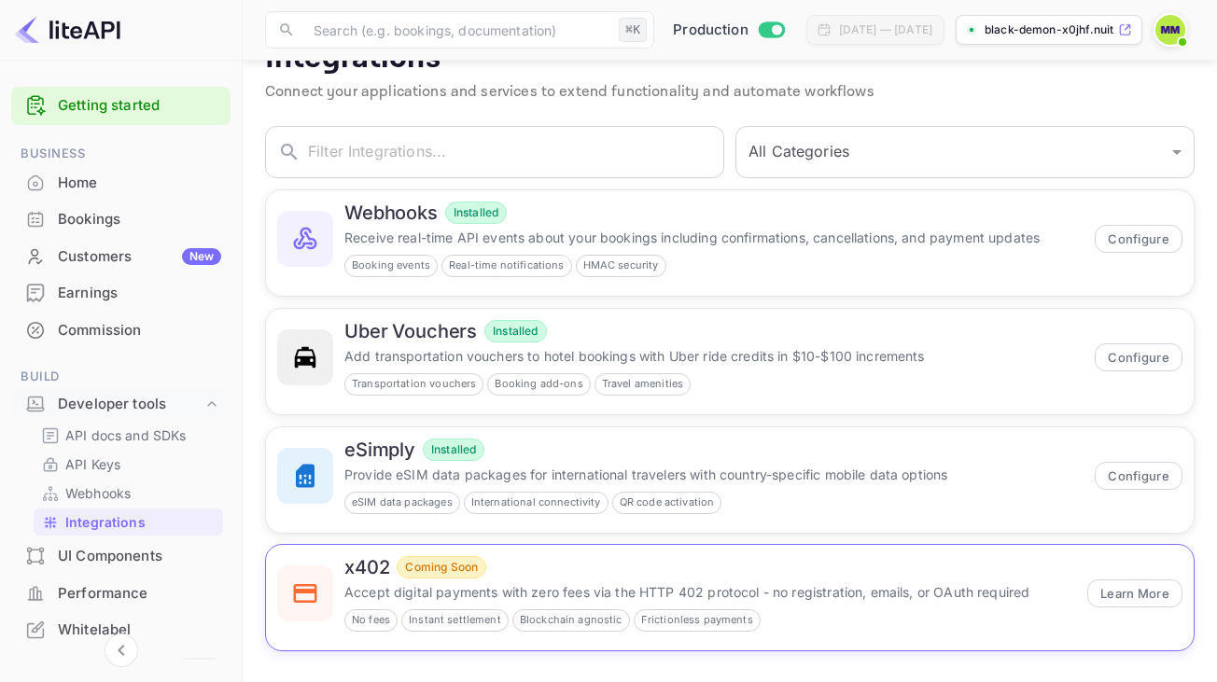
click at [824, 609] on div "x402 Coming Soon Accept digital payments with zero fees via the HTTP 402 protoc…" at bounding box center [709, 594] width 731 height 76
